Goal: Information Seeking & Learning: Learn about a topic

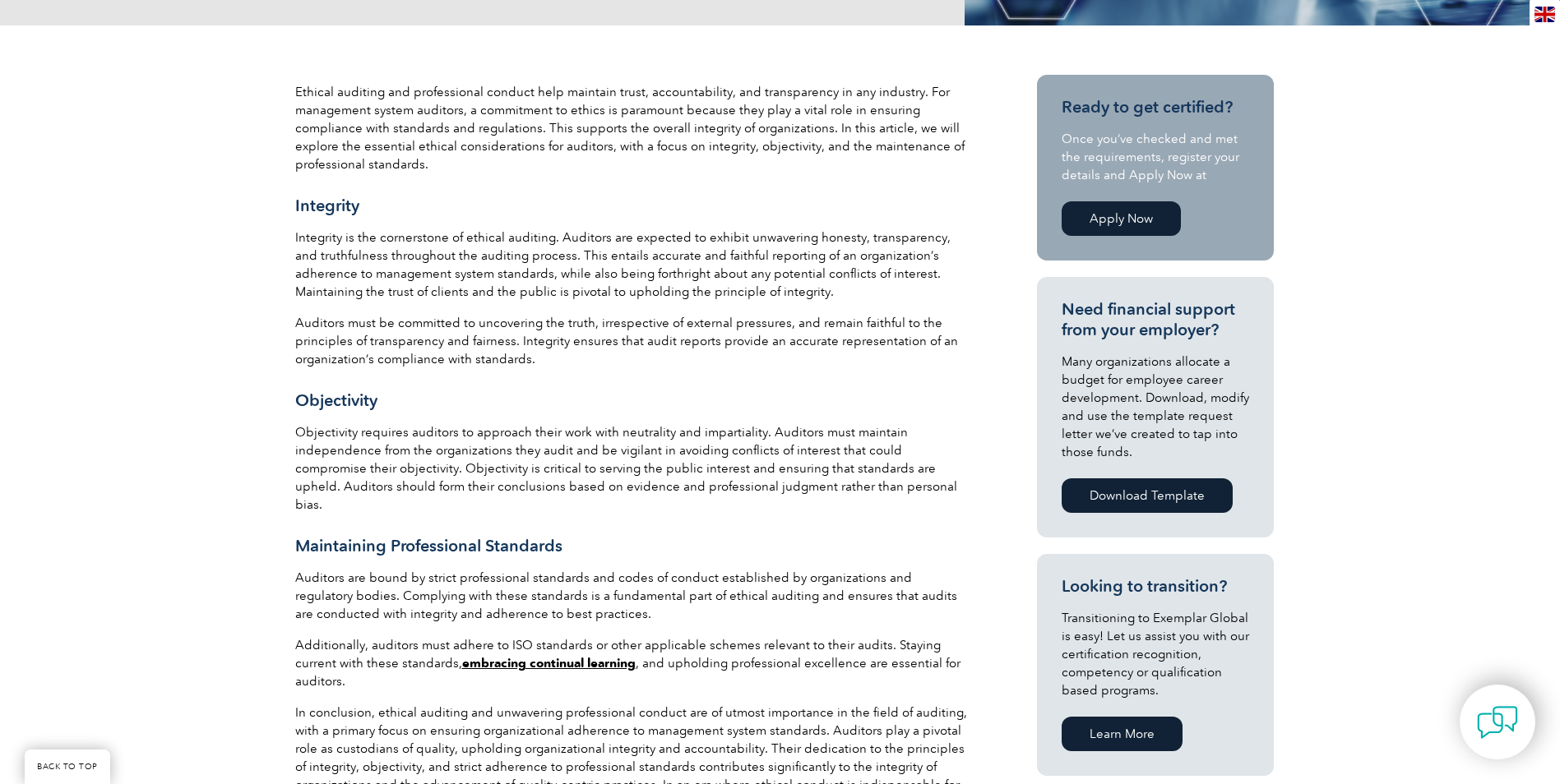
scroll to position [494, 0]
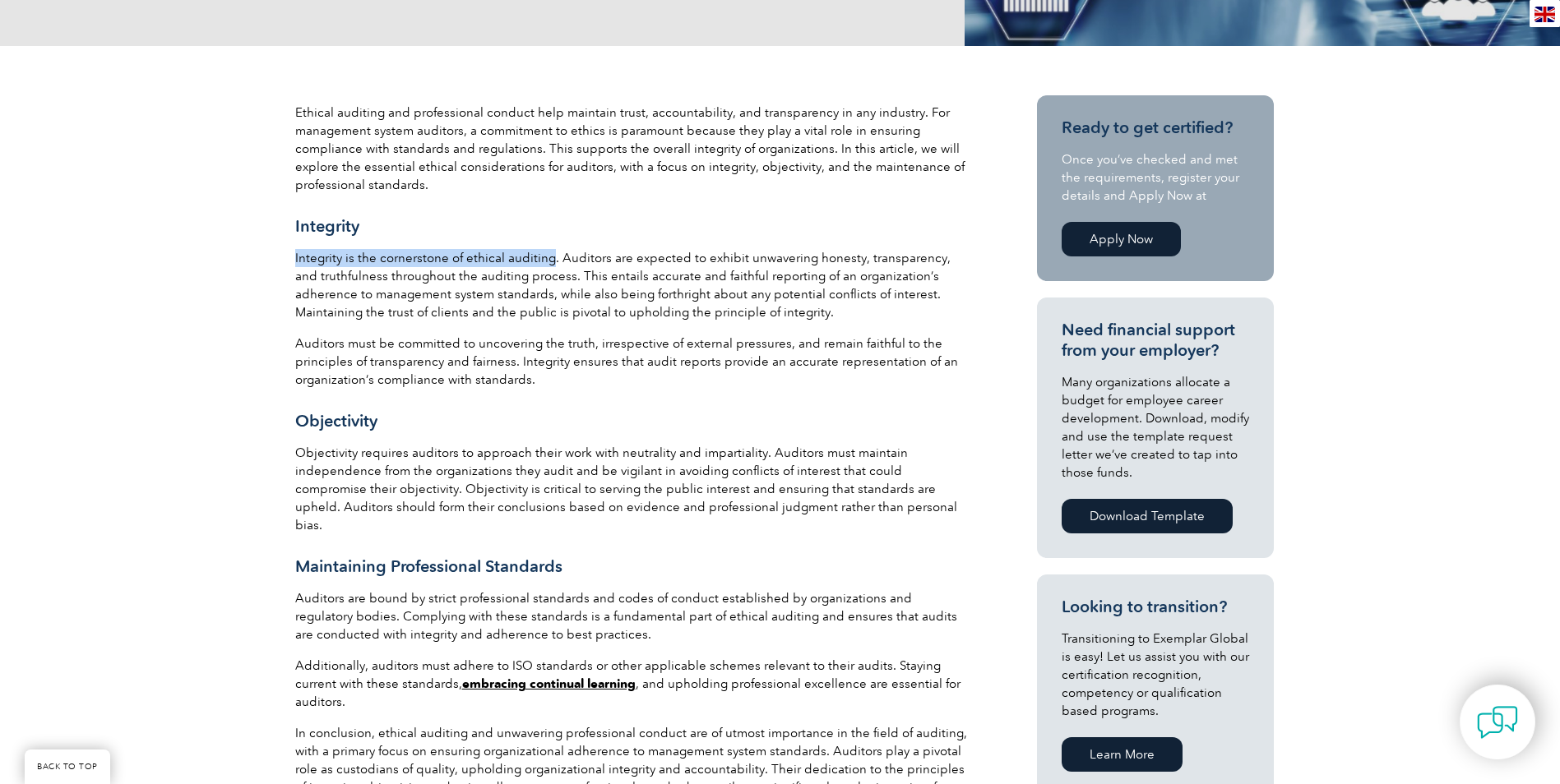
drag, startPoint x: 296, startPoint y: 255, endPoint x: 548, endPoint y: 260, distance: 252.0
click at [548, 260] on p "Integrity is the cornerstone of ethical auditing. Auditors are expected to exhi…" at bounding box center [632, 285] width 674 height 72
drag, startPoint x: 548, startPoint y: 260, endPoint x: 348, endPoint y: 208, distance: 206.6
click at [348, 210] on div "Ethical auditing and professional conduct help maintain trust, accountability, …" at bounding box center [632, 501] width 674 height 796
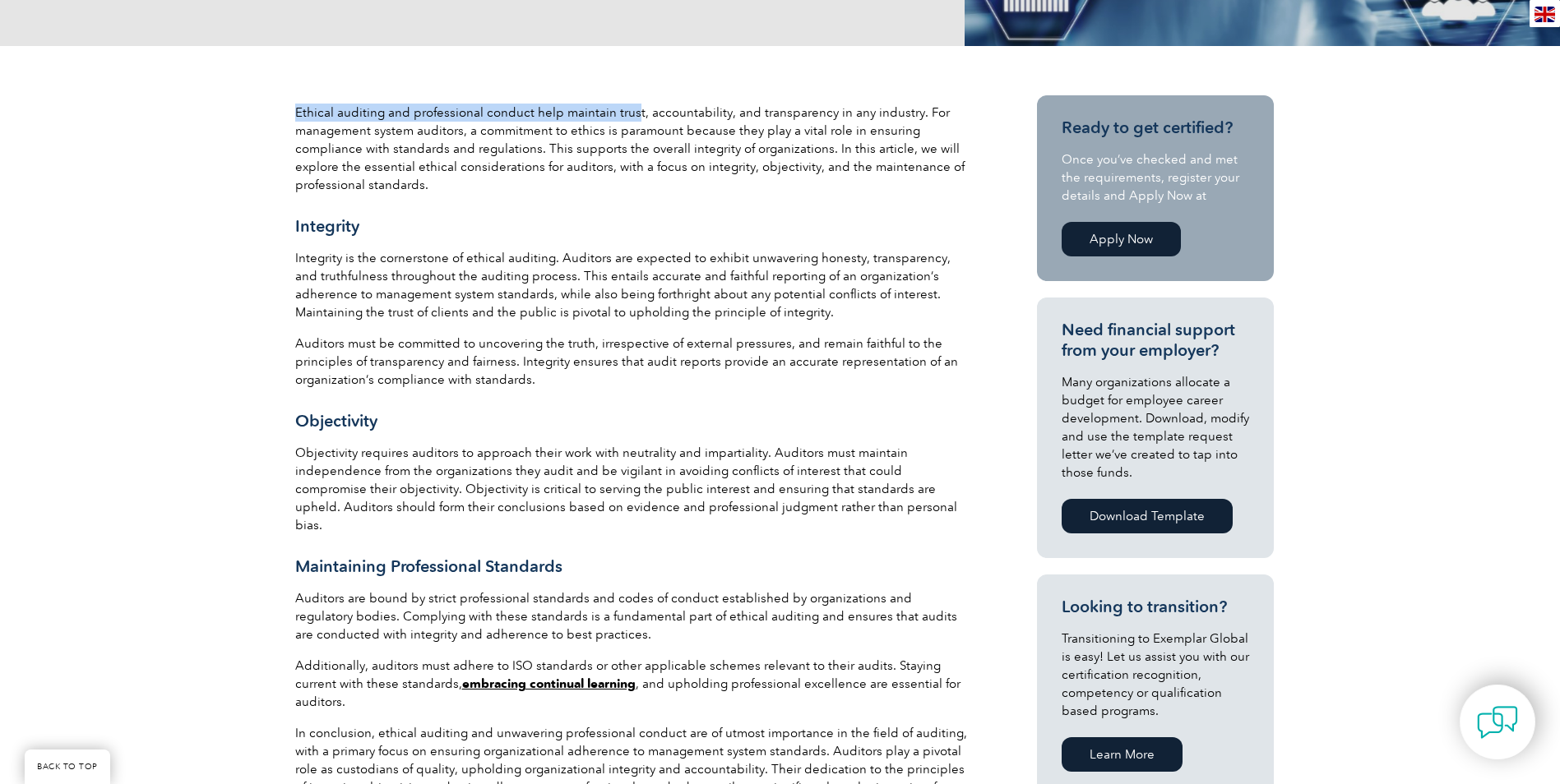
drag, startPoint x: 286, startPoint y: 105, endPoint x: 632, endPoint y: 108, distance: 346.0
click at [632, 108] on div "Ethical auditing and professional conduct help maintain trust, accountability, …" at bounding box center [632, 660] width 691 height 1131
drag, startPoint x: 632, startPoint y: 108, endPoint x: 715, endPoint y: 192, distance: 118.1
click at [715, 192] on p "Ethical auditing and professional conduct help maintain trust, accountability, …" at bounding box center [632, 148] width 674 height 90
click at [921, 533] on div "Ethical auditing and professional conduct help maintain trust, accountability, …" at bounding box center [632, 501] width 674 height 796
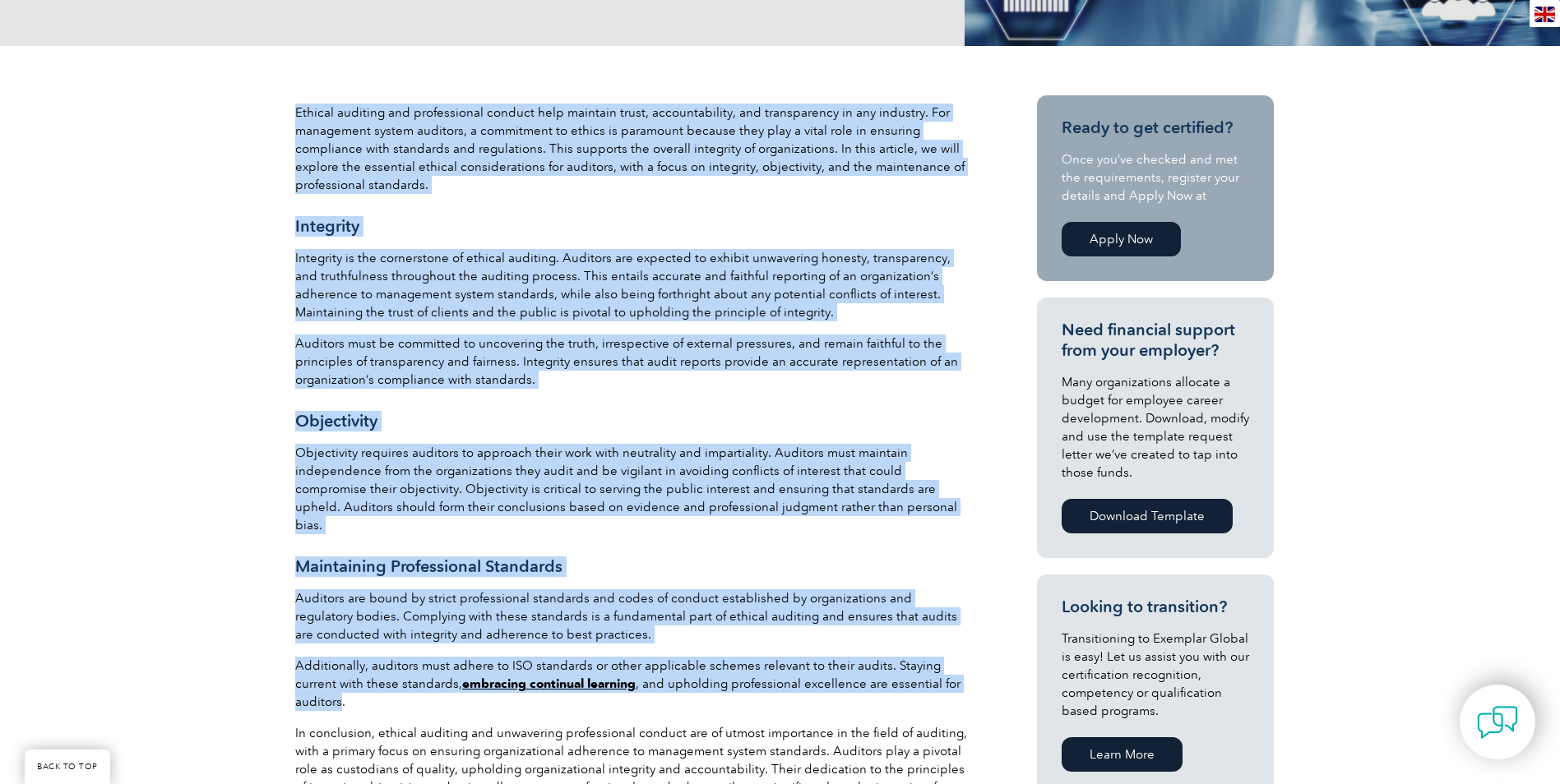
drag, startPoint x: 958, startPoint y: 667, endPoint x: 280, endPoint y: 632, distance: 678.9
click at [280, 632] on div "Ethical auditing and professional conduct help maintain trust, accountability, …" at bounding box center [780, 665] width 1560 height 1238
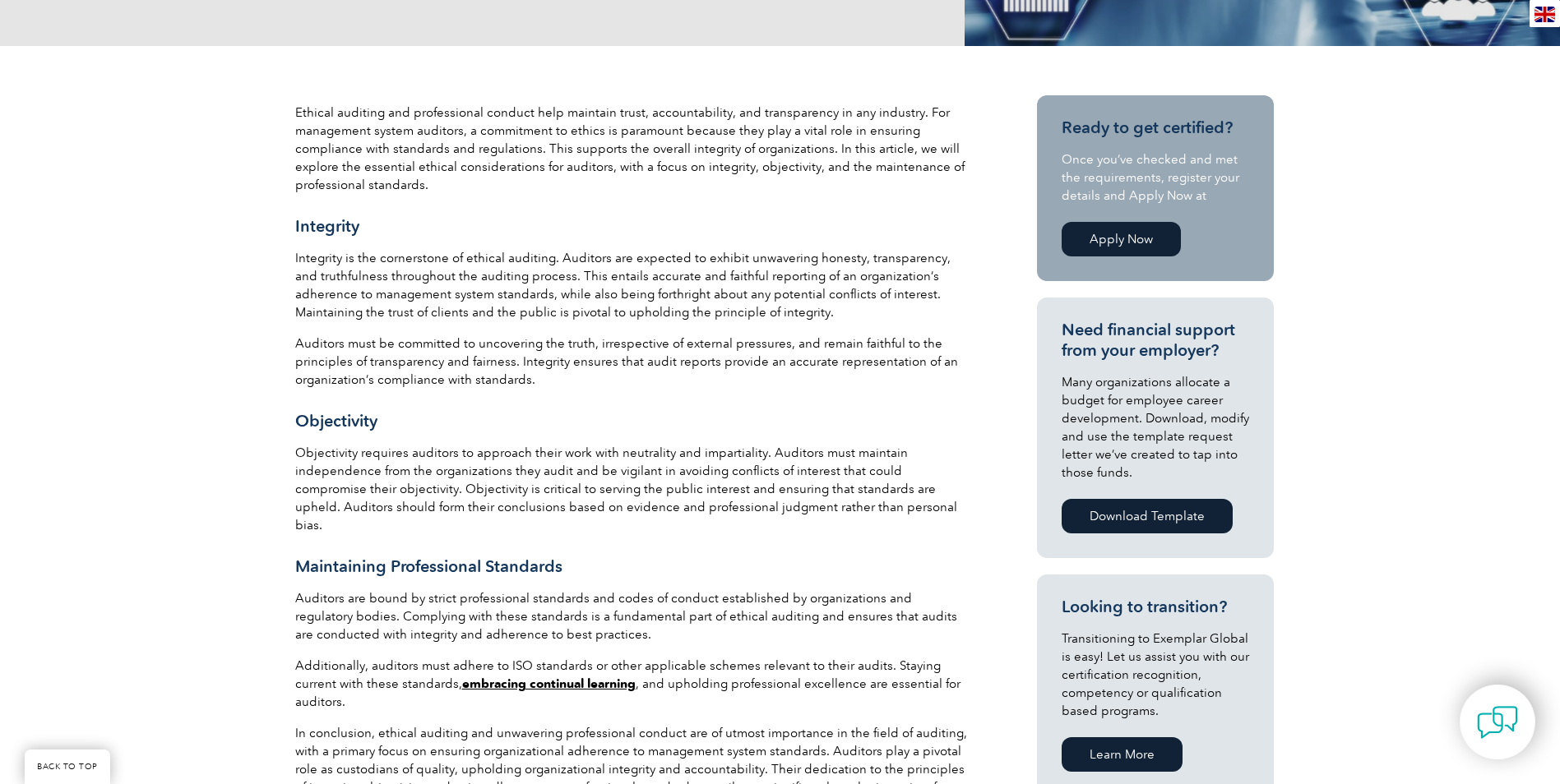
drag, startPoint x: 280, startPoint y: 632, endPoint x: 273, endPoint y: 594, distance: 38.6
click at [273, 594] on div "Ethical auditing and professional conduct help maintain trust, accountability, …" at bounding box center [780, 665] width 1560 height 1238
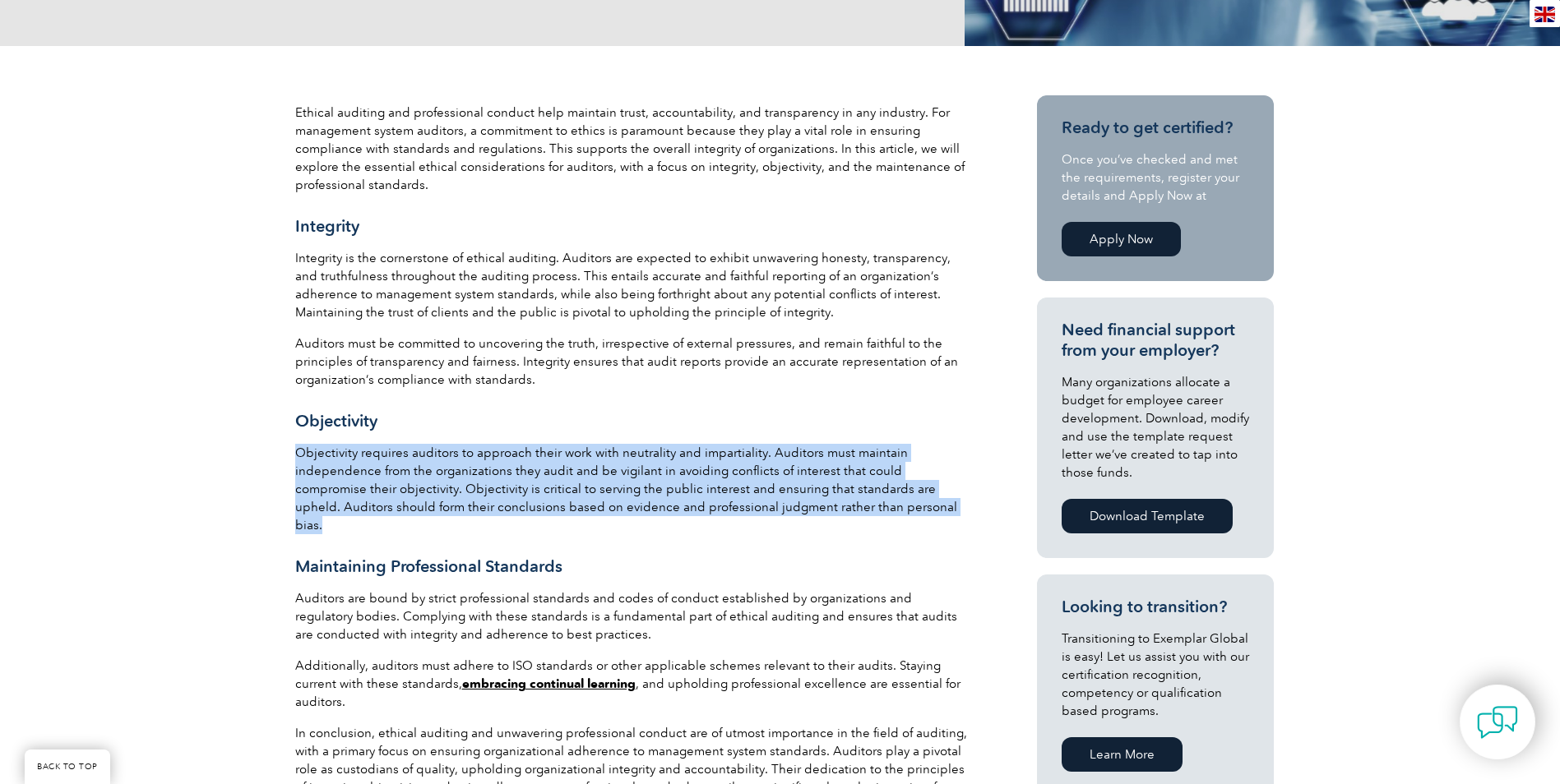
drag, startPoint x: 299, startPoint y: 453, endPoint x: 872, endPoint y: 513, distance: 576.1
click at [872, 513] on p "Objectivity requires auditors to approach their work with neutrality and impart…" at bounding box center [632, 489] width 674 height 90
click at [865, 516] on p "Objectivity requires auditors to approach their work with neutrality and impart…" at bounding box center [632, 489] width 674 height 90
